Goal: Information Seeking & Learning: Learn about a topic

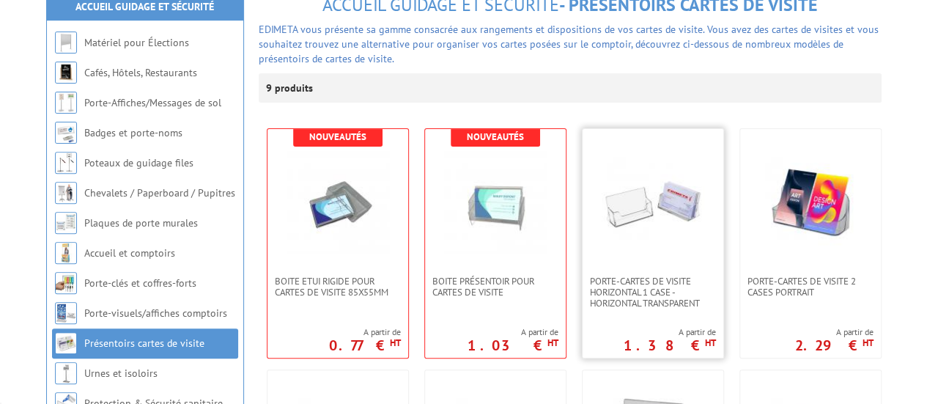
scroll to position [220, 0]
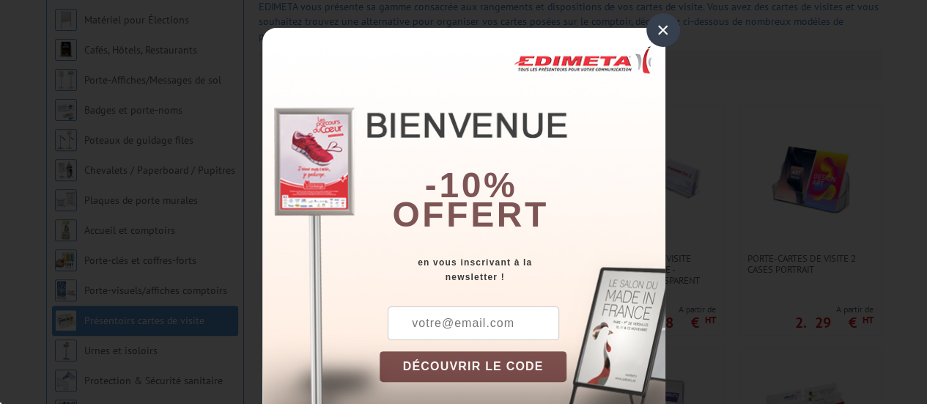
click at [666, 34] on div "×" at bounding box center [663, 30] width 34 height 34
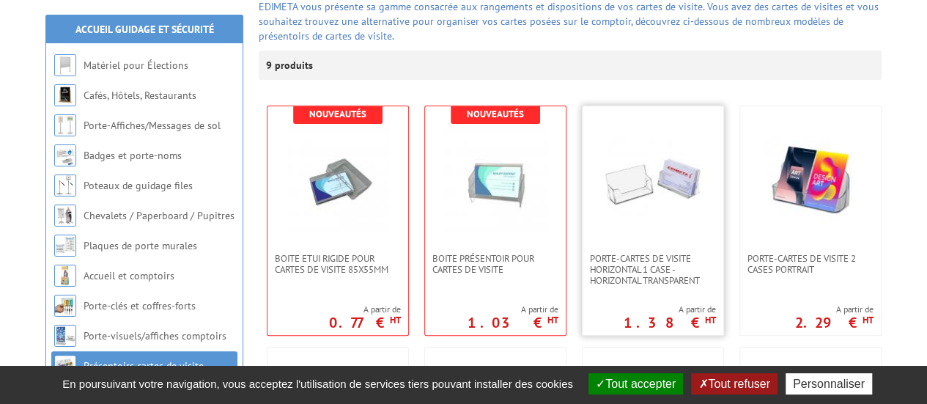
click at [668, 200] on img at bounding box center [652, 179] width 103 height 103
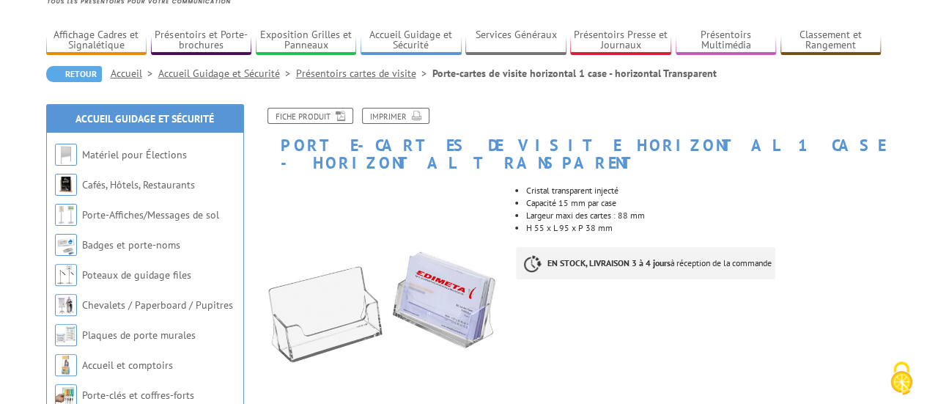
scroll to position [73, 0]
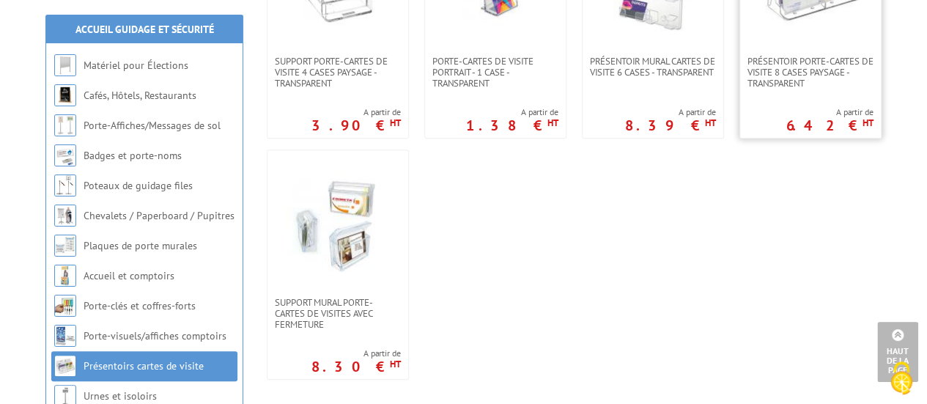
scroll to position [513, 0]
